Goal: Task Accomplishment & Management: Manage account settings

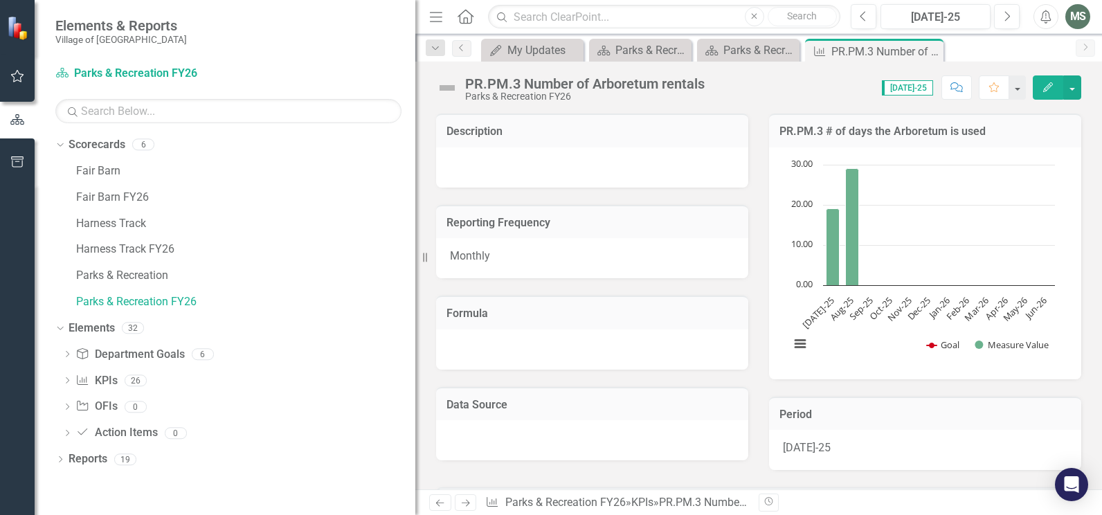
scroll to position [375, 0]
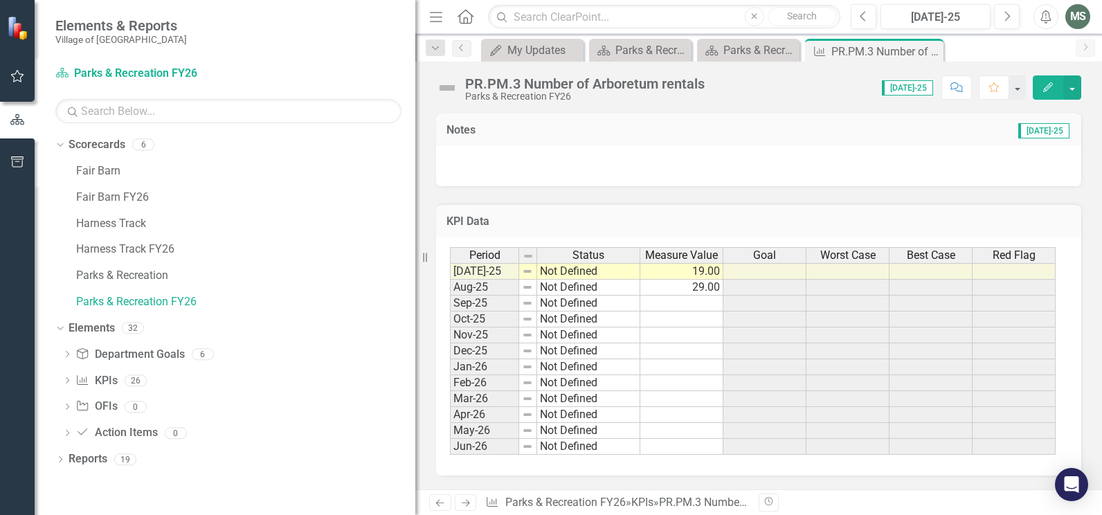
click at [509, 164] on div at bounding box center [758, 166] width 645 height 40
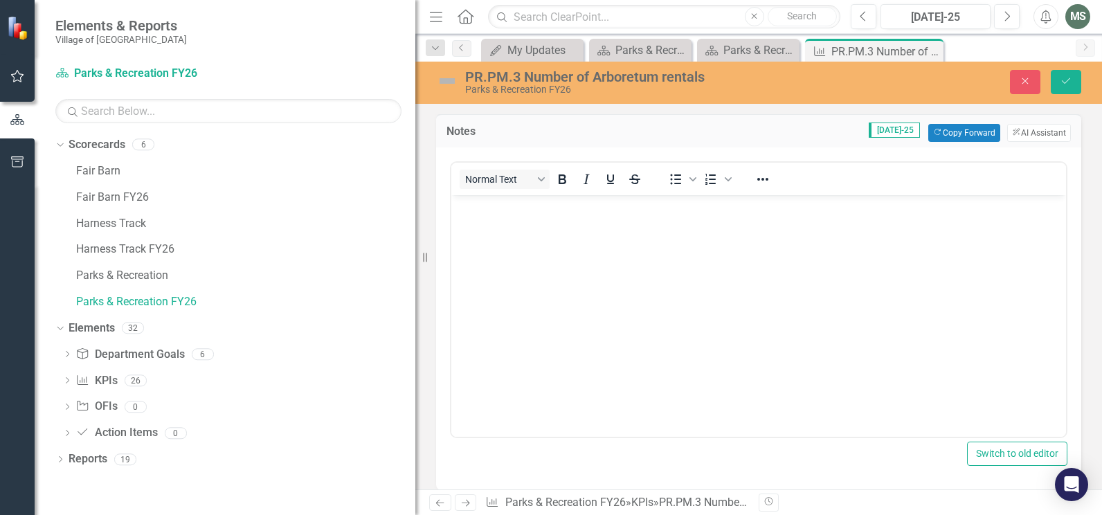
scroll to position [0, 0]
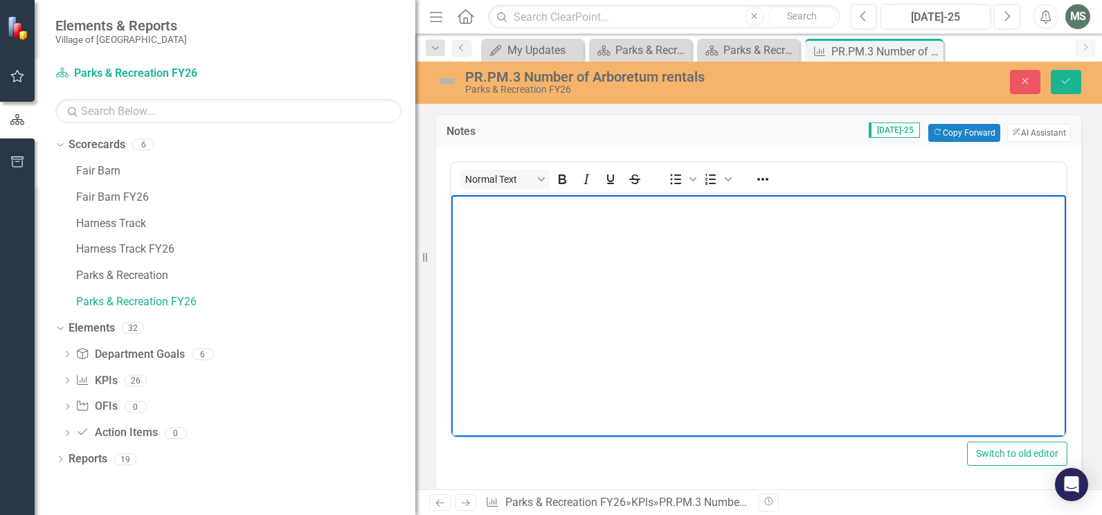
click at [490, 231] on body "Rich Text Area. Press ALT-0 for help." at bounding box center [759, 299] width 615 height 208
drag, startPoint x: 497, startPoint y: 245, endPoint x: 490, endPoint y: 245, distance: 7.6
click at [490, 245] on p "Rentals: 1 P&R Use: 15 VOP: 2" at bounding box center [759, 223] width 608 height 50
click at [635, 280] on body "Rentals: 1 P&R Use: 15 VOP: 3" at bounding box center [759, 299] width 615 height 208
click at [605, 271] on body "Rentals: 1 P&R Use: 15 VOP: 3" at bounding box center [759, 299] width 615 height 208
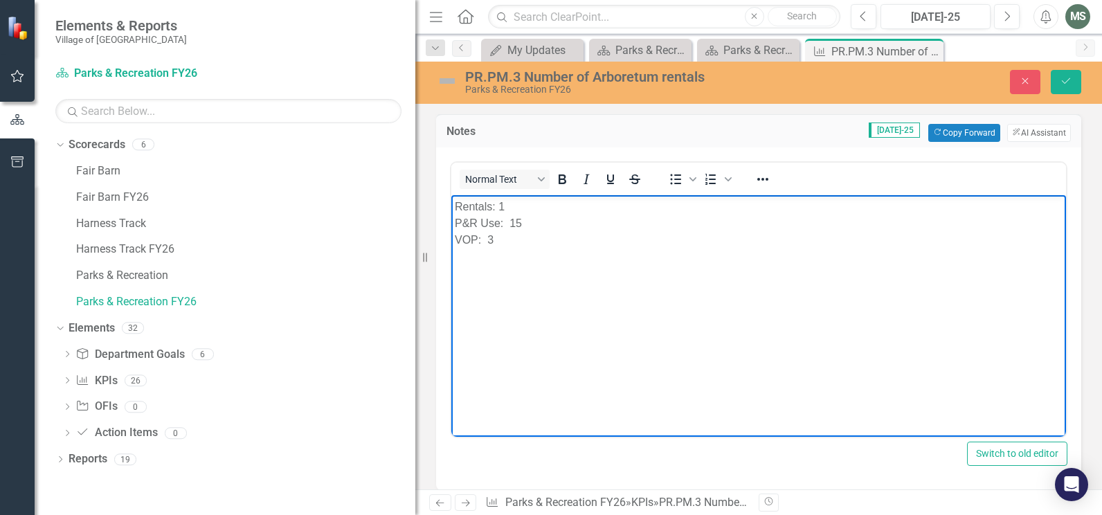
click at [454, 204] on body "Rentals: 1 P&R Use: 15 VOP: 3" at bounding box center [759, 299] width 615 height 208
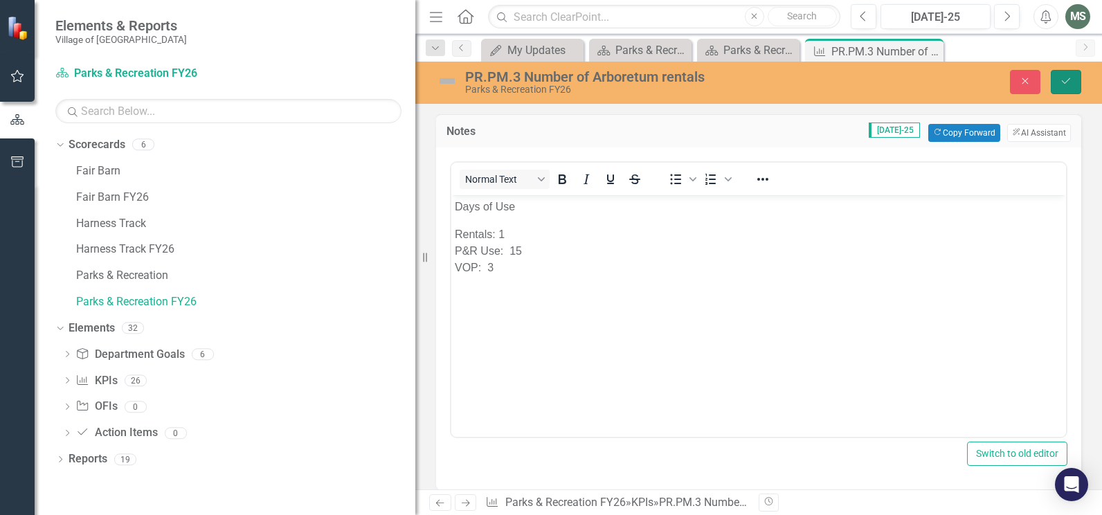
click at [1069, 84] on icon "Save" at bounding box center [1066, 81] width 12 height 10
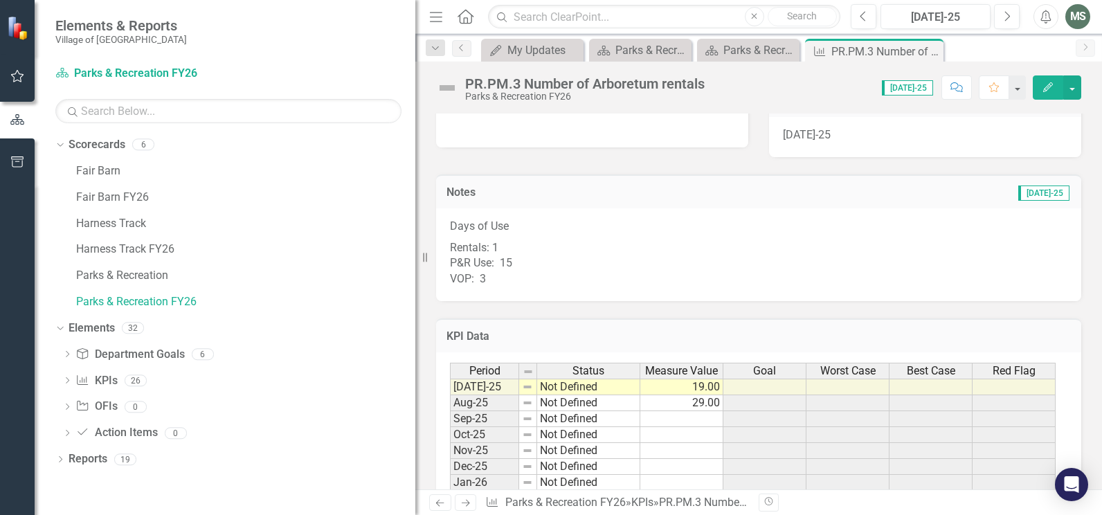
scroll to position [346, 0]
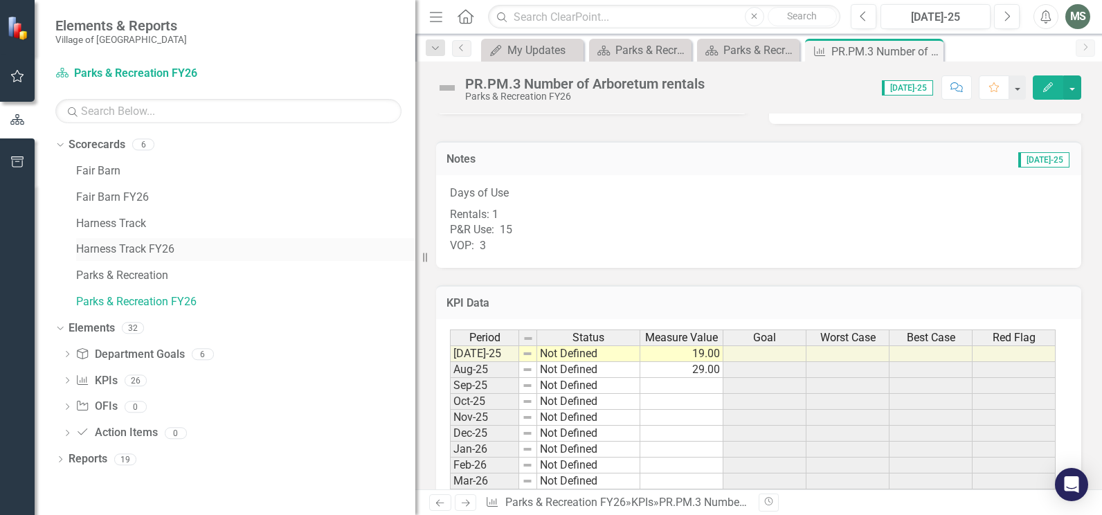
click at [114, 249] on link "Harness Track FY26" at bounding box center [245, 250] width 339 height 16
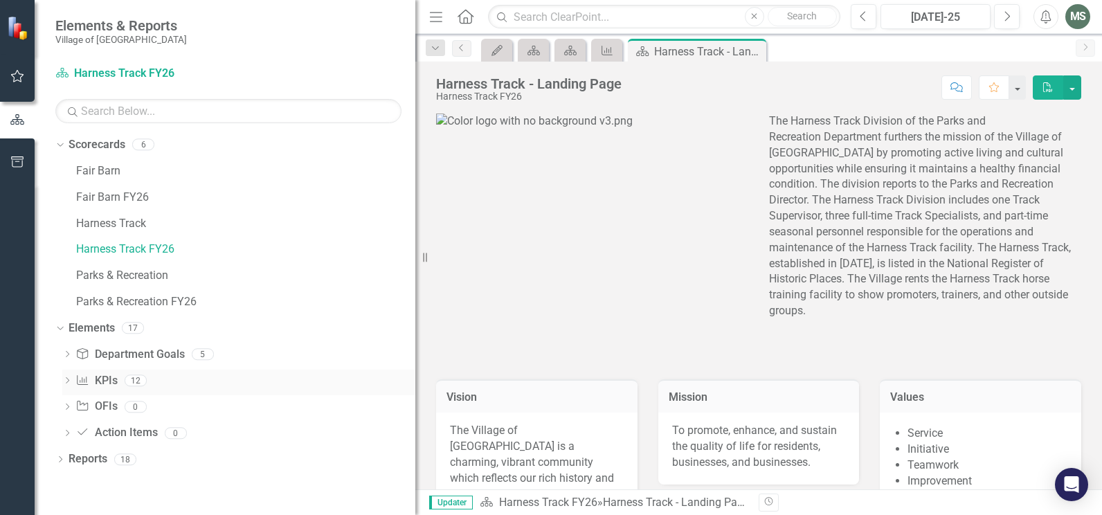
click at [66, 382] on icon "Dropdown" at bounding box center [67, 382] width 10 height 8
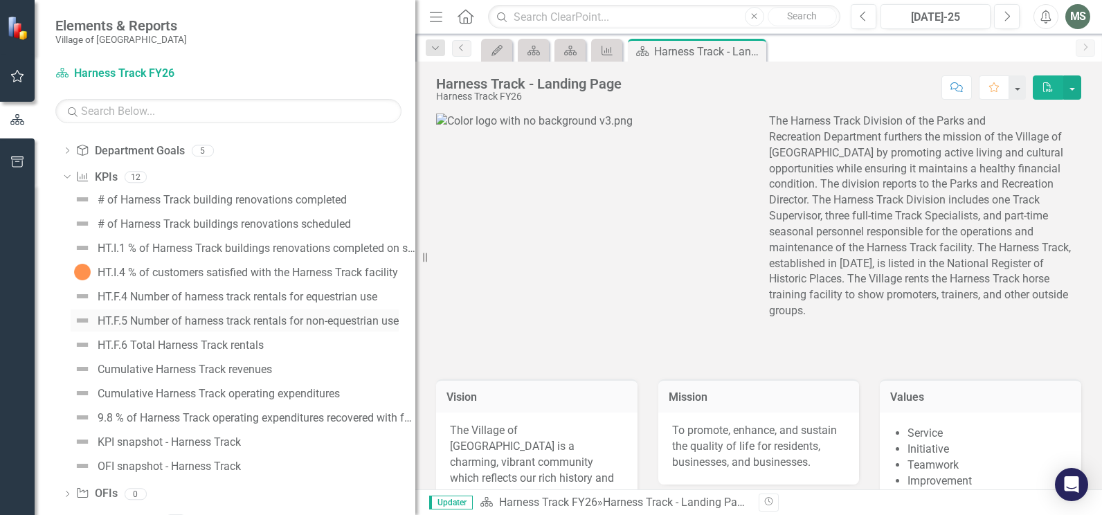
scroll to position [208, 0]
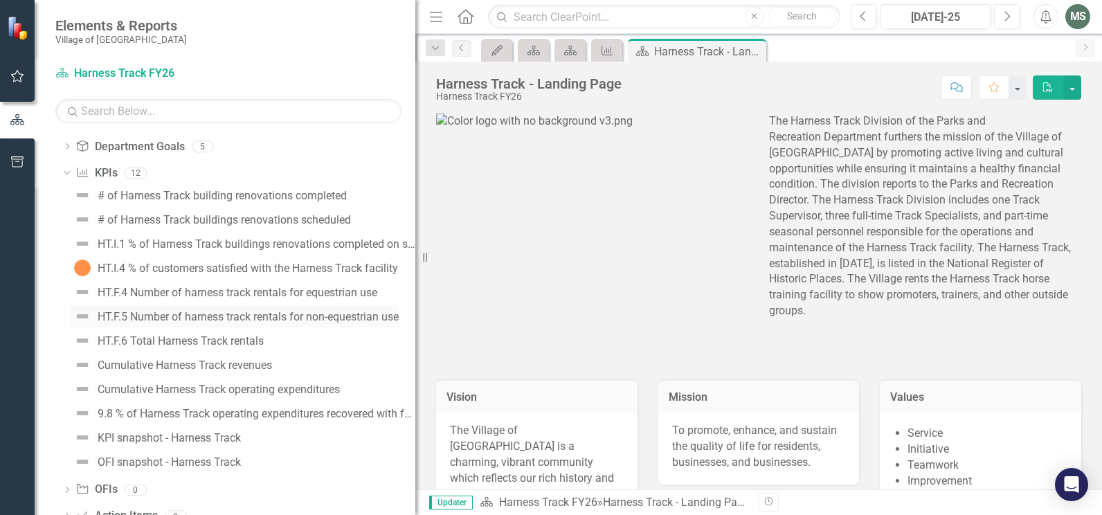
click at [84, 318] on img at bounding box center [82, 316] width 17 height 17
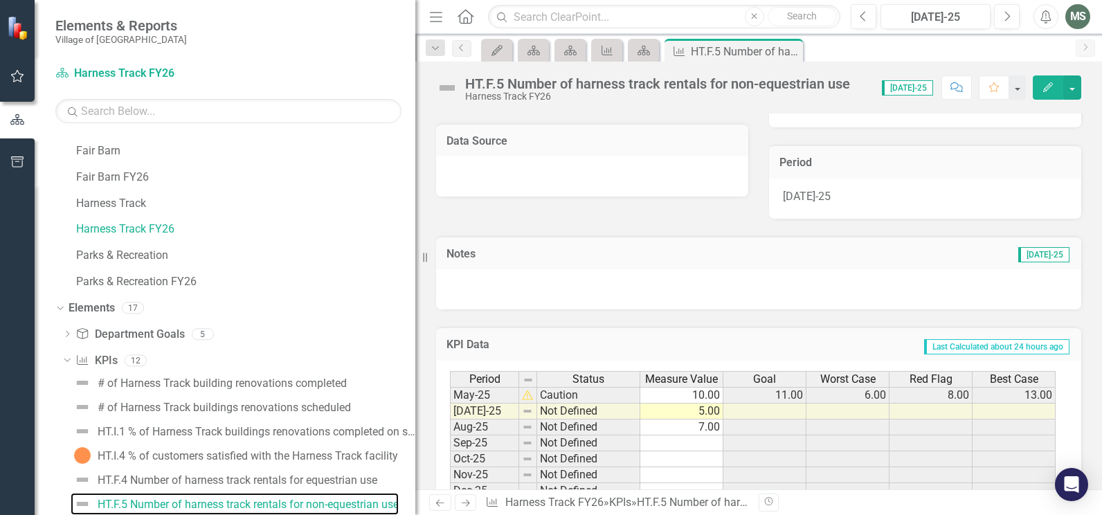
scroll to position [277, 0]
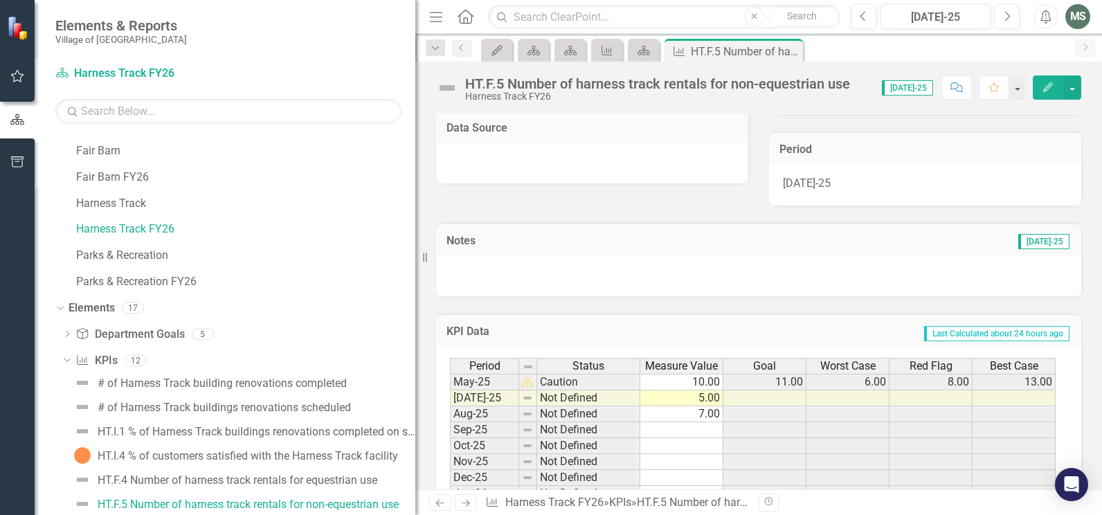
click at [550, 267] on div at bounding box center [758, 276] width 645 height 40
click at [566, 271] on div at bounding box center [758, 276] width 645 height 40
click at [571, 266] on div at bounding box center [758, 276] width 645 height 40
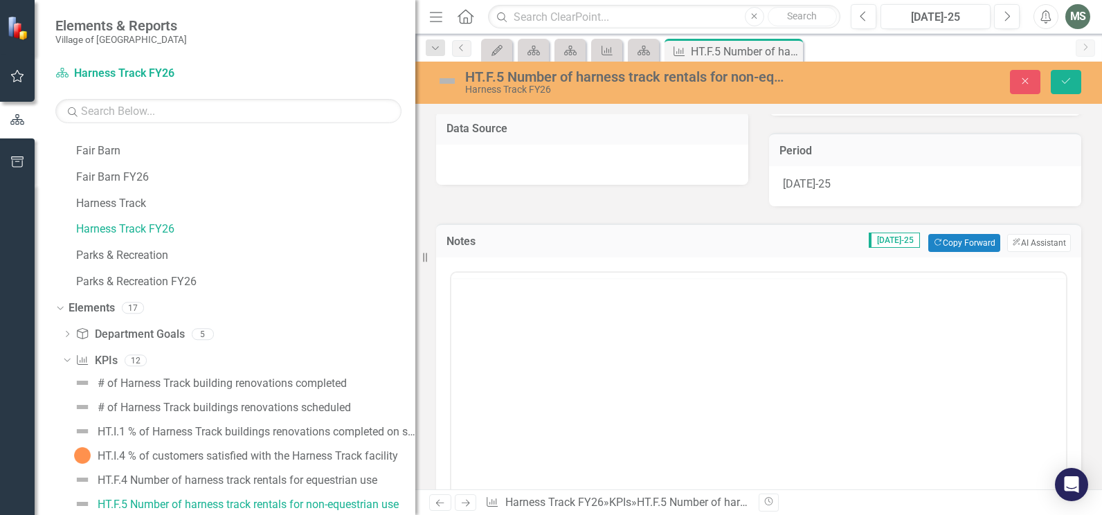
scroll to position [0, 0]
click at [490, 330] on body "Rich Text Area. Press ALT-0 for help." at bounding box center [759, 409] width 615 height 208
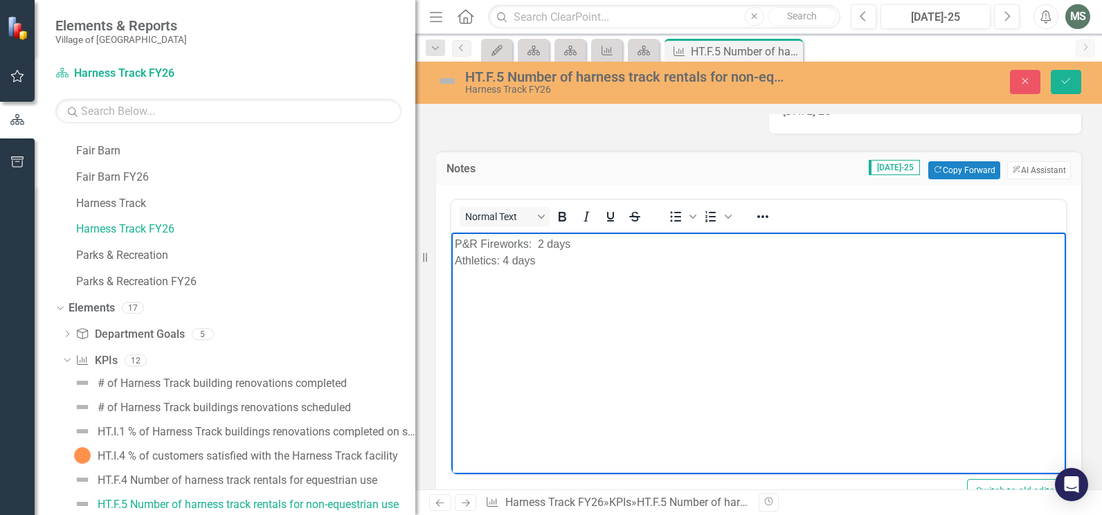
scroll to position [277, 0]
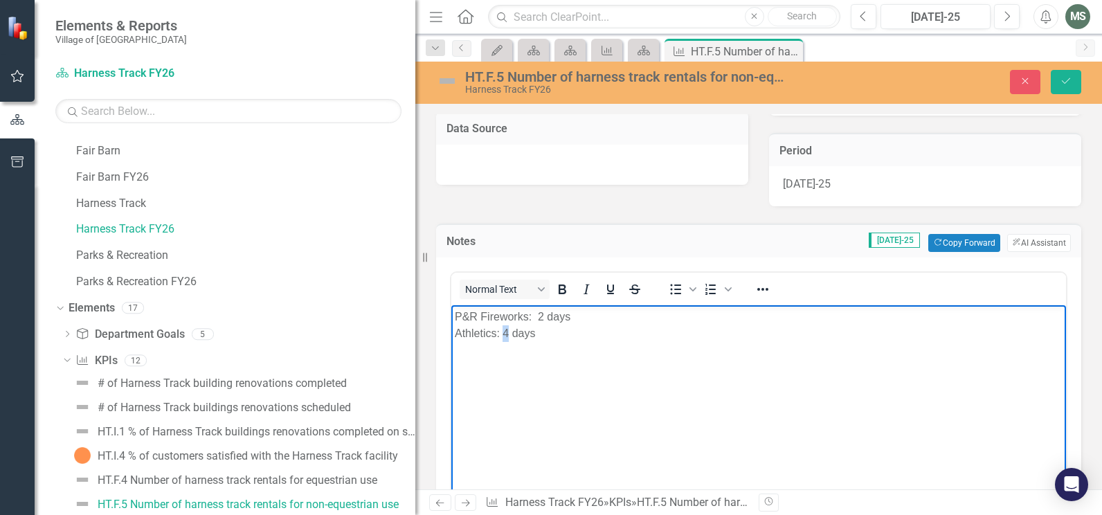
click at [504, 336] on p "P&R Fireworks: 2 days Athletics: 4 days" at bounding box center [759, 325] width 608 height 33
click at [636, 362] on body "P&R Fireworks: 2 days Athletics: 5 days" at bounding box center [759, 409] width 615 height 208
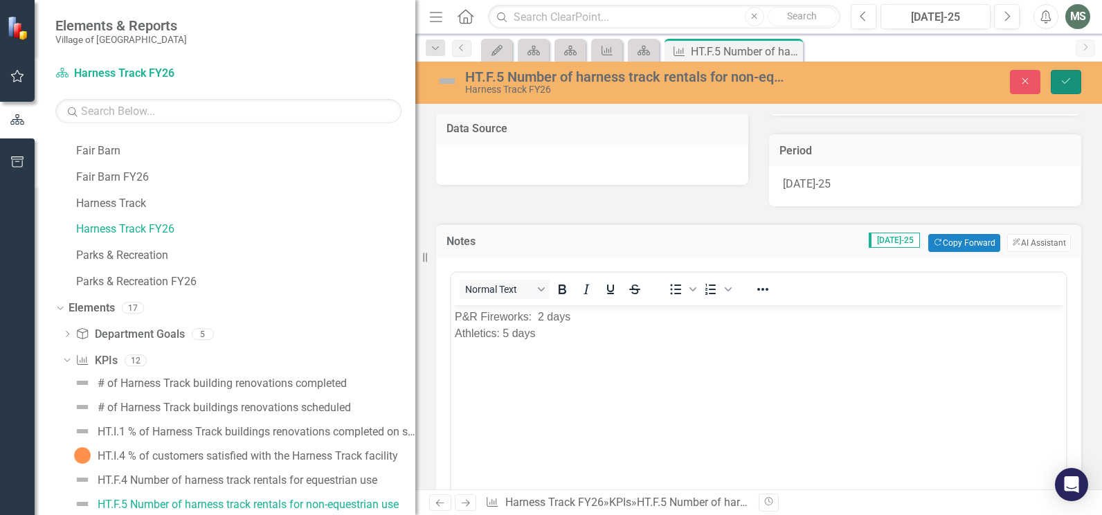
click at [1069, 83] on icon "Save" at bounding box center [1066, 81] width 12 height 10
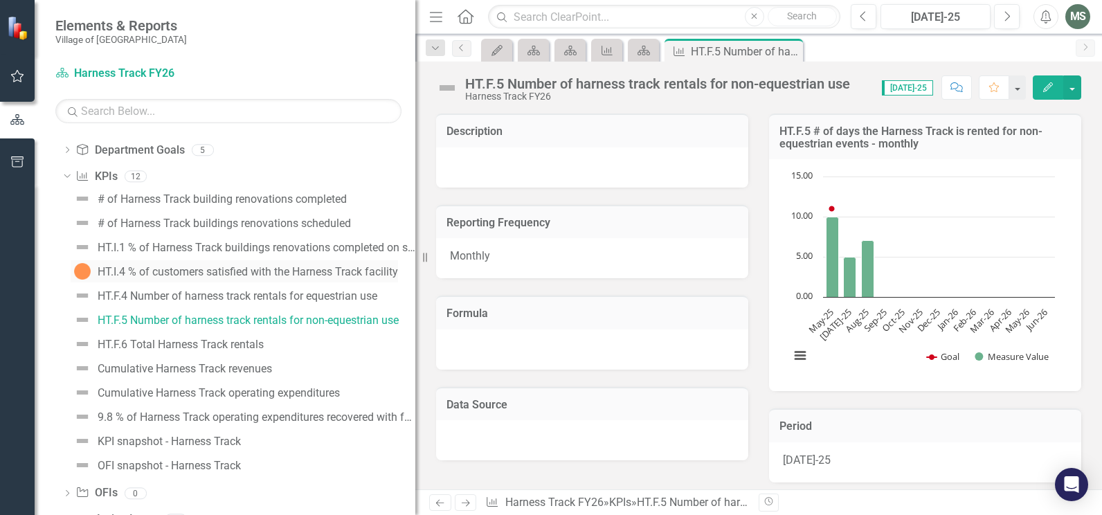
scroll to position [228, 0]
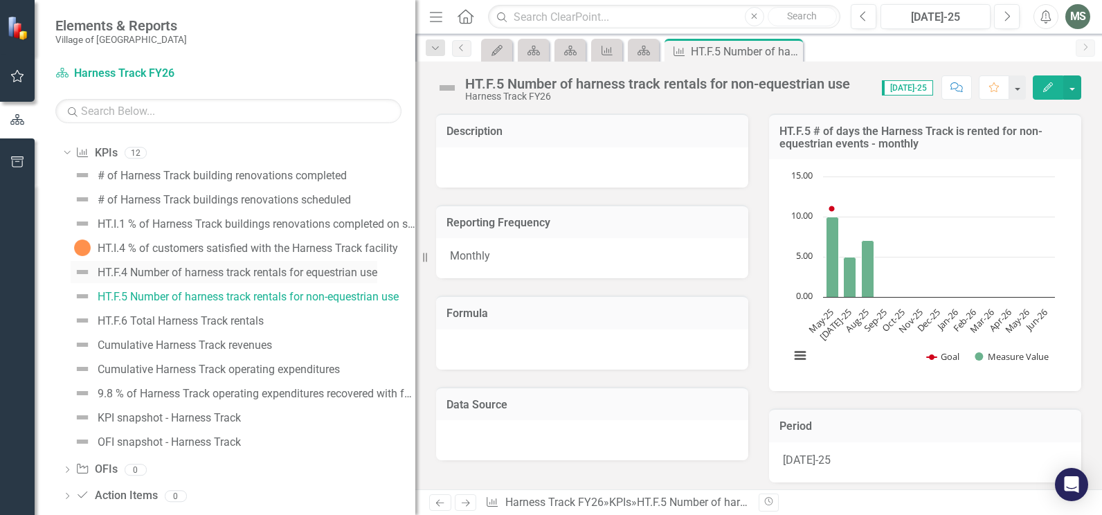
click at [126, 272] on div "HT.F.4 Number of harness track rentals for equestrian use" at bounding box center [238, 273] width 280 height 12
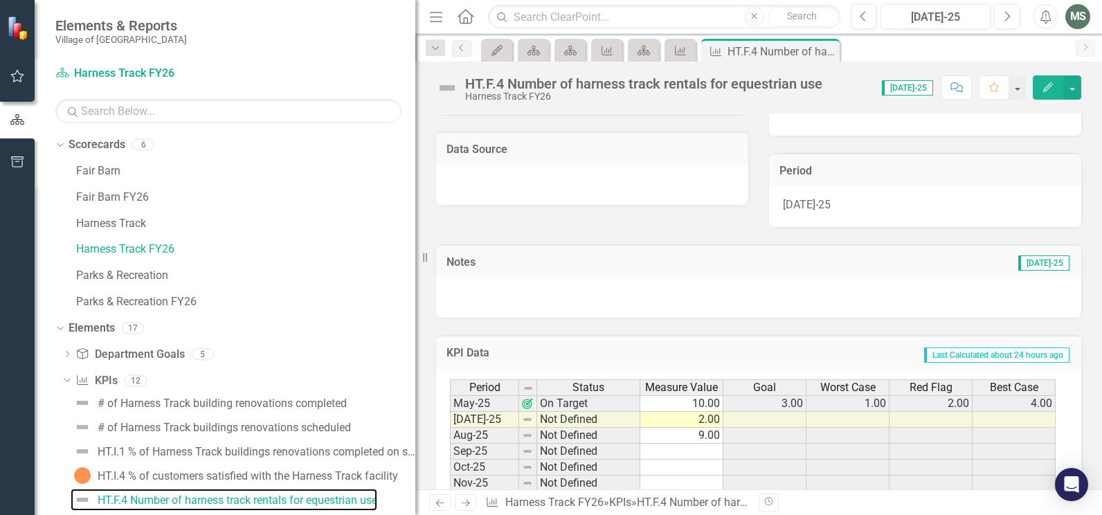
scroll to position [277, 0]
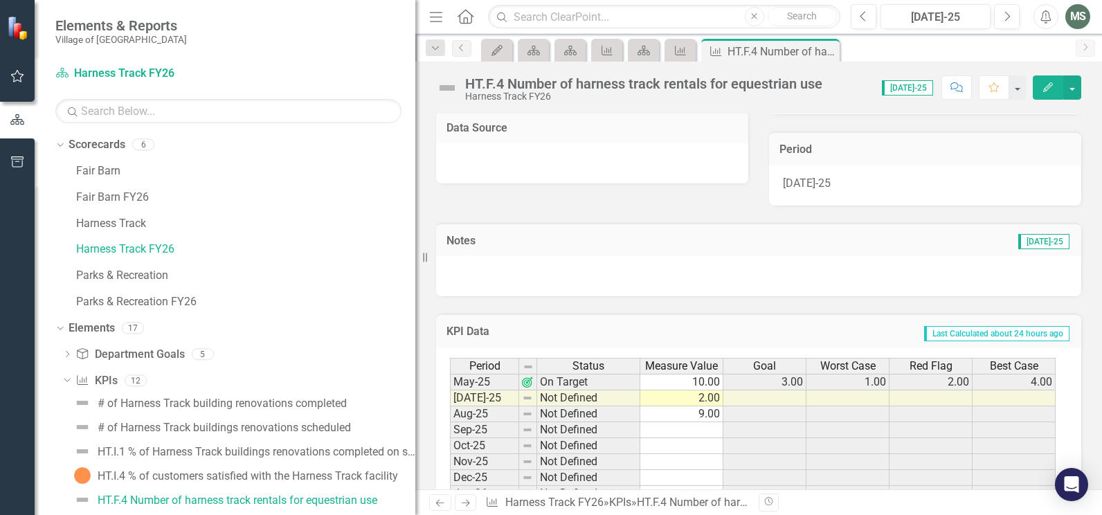
click at [494, 267] on div at bounding box center [758, 276] width 645 height 40
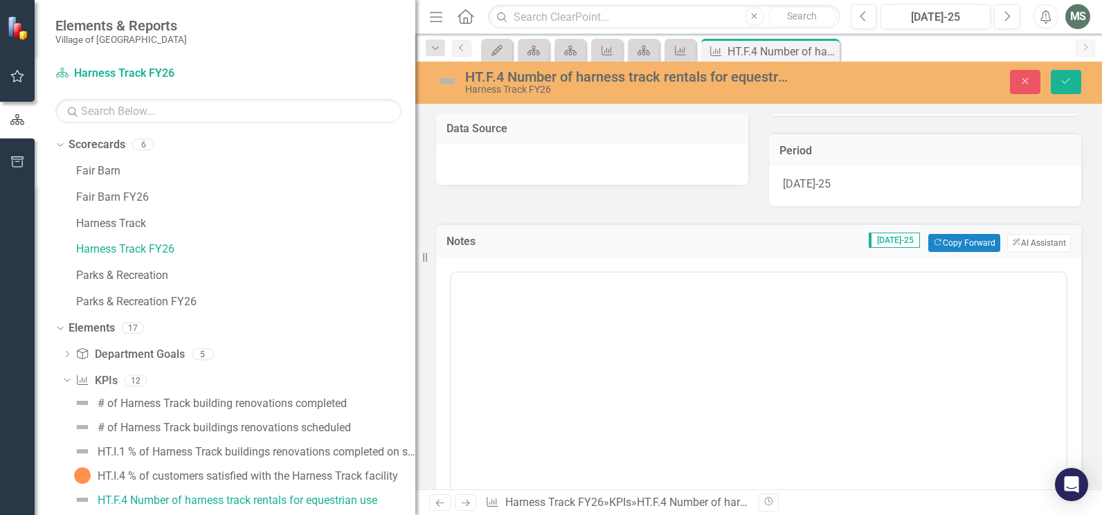
scroll to position [0, 0]
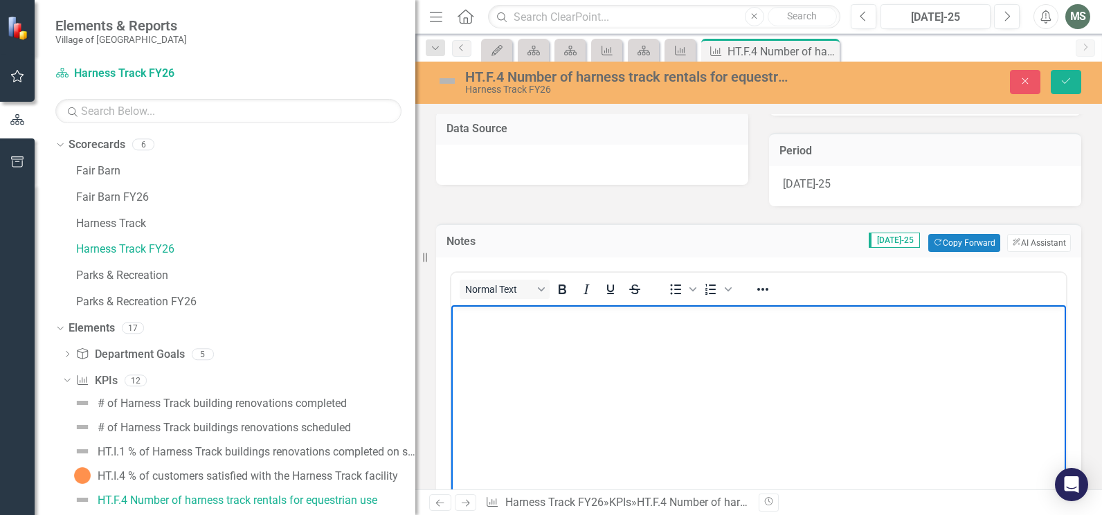
click at [489, 317] on p "Rich Text Area. Press ALT-0 for help." at bounding box center [759, 317] width 608 height 17
